Goal: Task Accomplishment & Management: Use online tool/utility

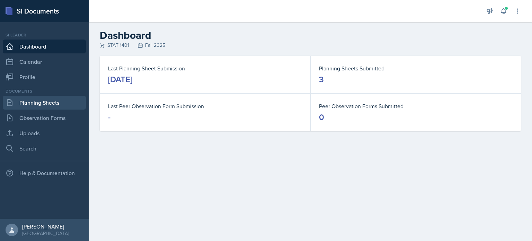
click at [66, 101] on link "Planning Sheets" at bounding box center [44, 103] width 83 height 14
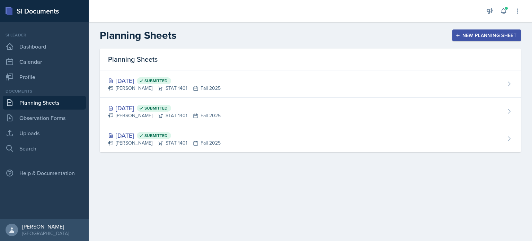
click at [471, 38] on div "New Planning Sheet" at bounding box center [487, 36] width 60 height 6
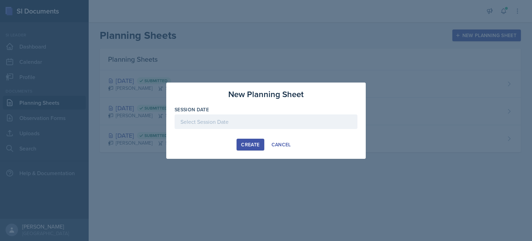
click at [198, 119] on div at bounding box center [266, 121] width 183 height 15
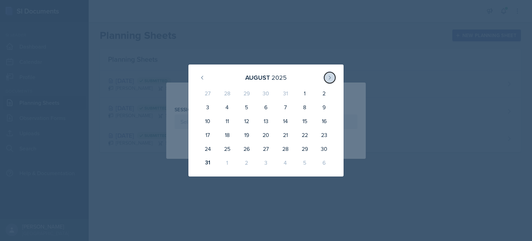
click at [329, 77] on icon at bounding box center [330, 78] width 6 height 6
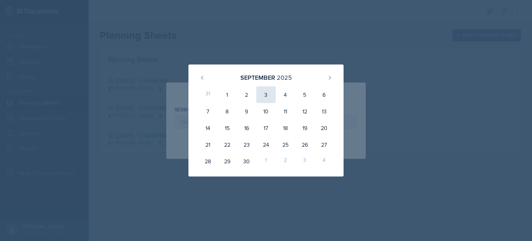
click at [265, 95] on div "3" at bounding box center [265, 94] width 19 height 17
type input "[DATE]"
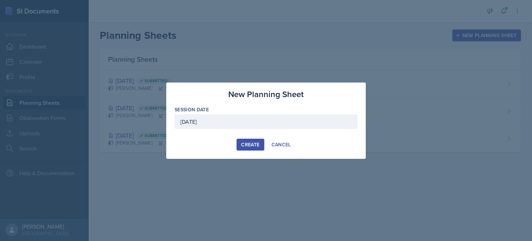
click at [243, 145] on div "Create" at bounding box center [250, 145] width 18 height 6
